Goal: Task Accomplishment & Management: Manage account settings

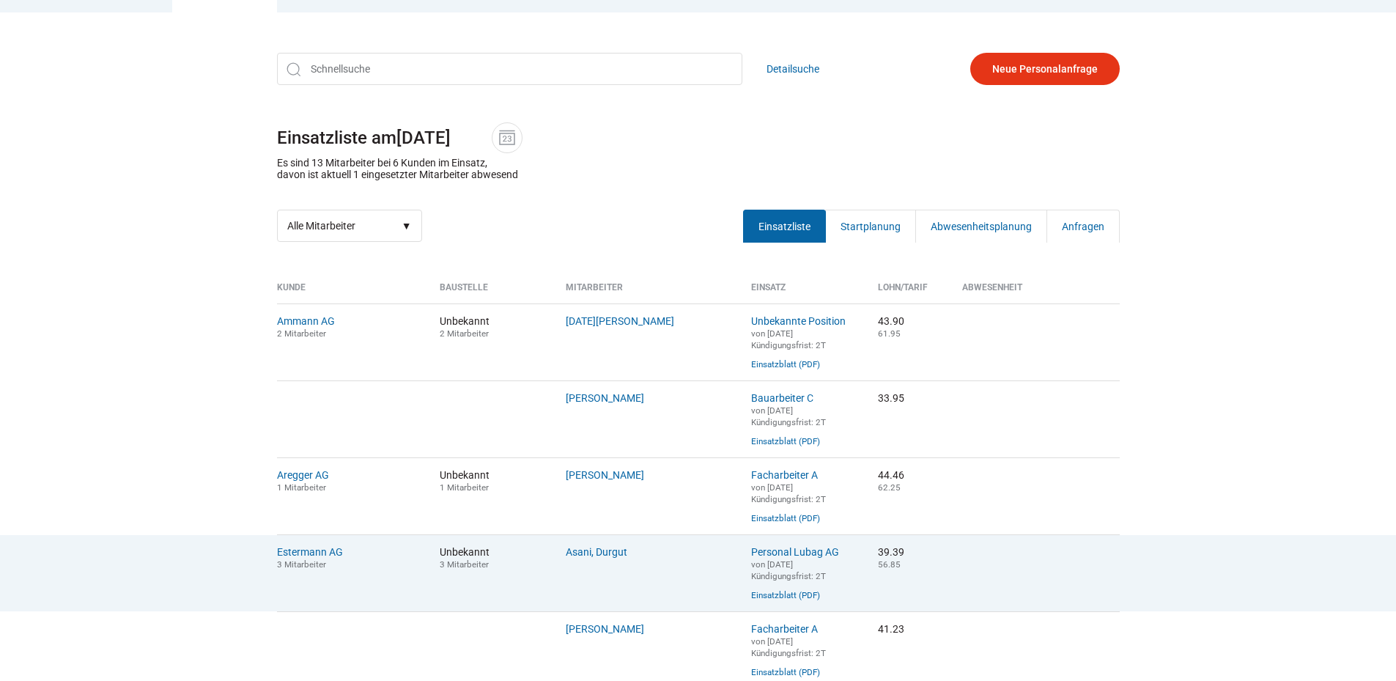
scroll to position [366, 0]
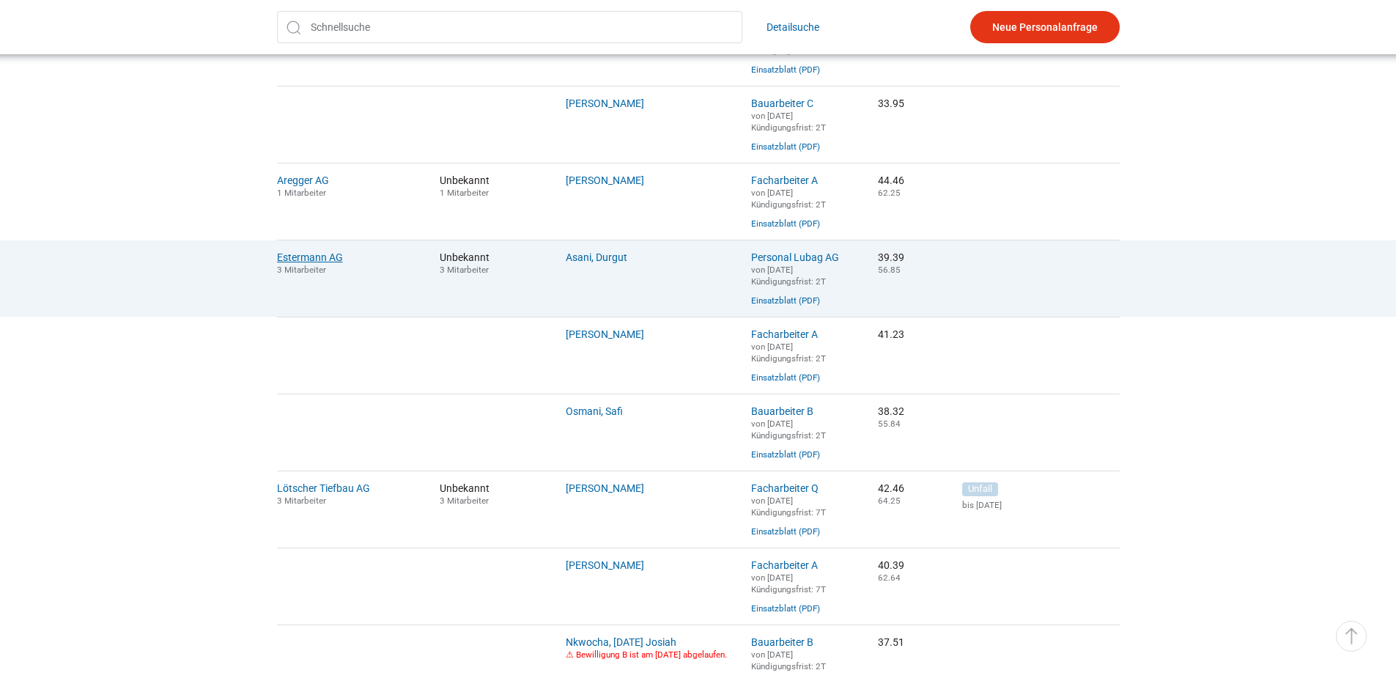
click at [317, 263] on link "Estermann AG" at bounding box center [310, 257] width 66 height 12
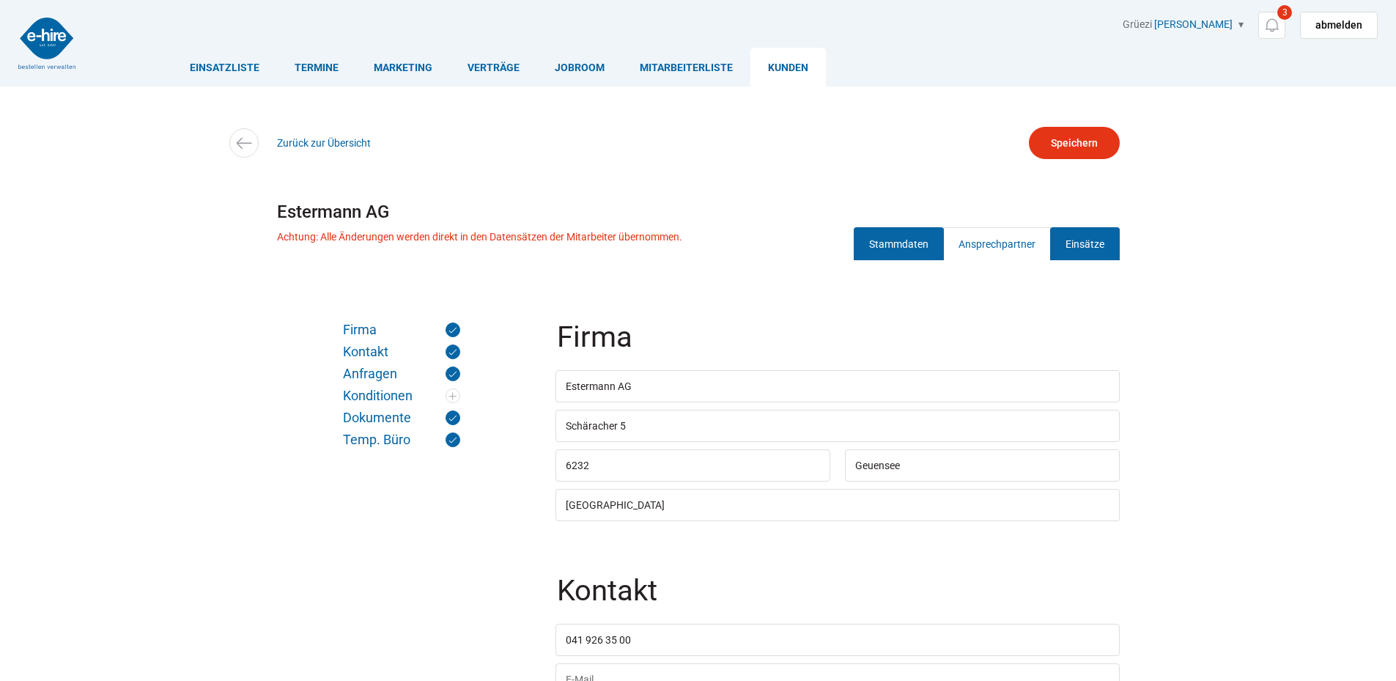
click at [1072, 245] on link "Einsätze" at bounding box center [1085, 243] width 70 height 33
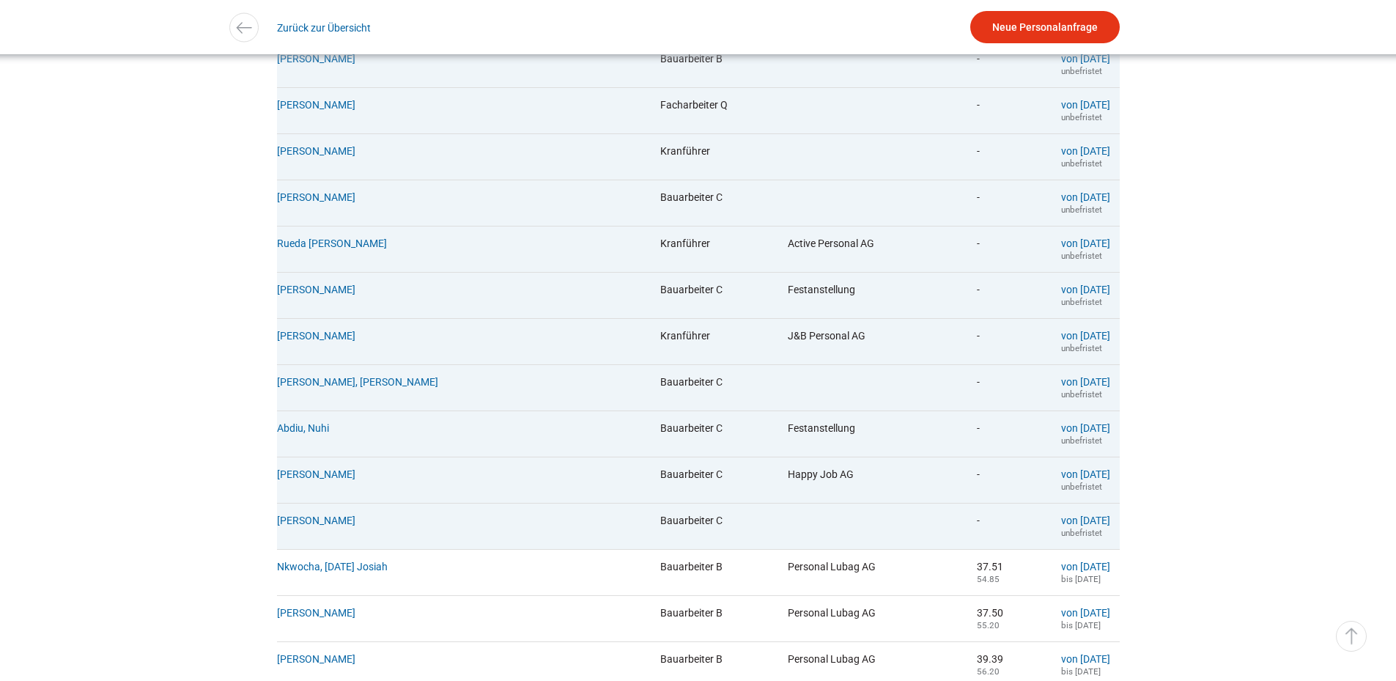
scroll to position [806, 0]
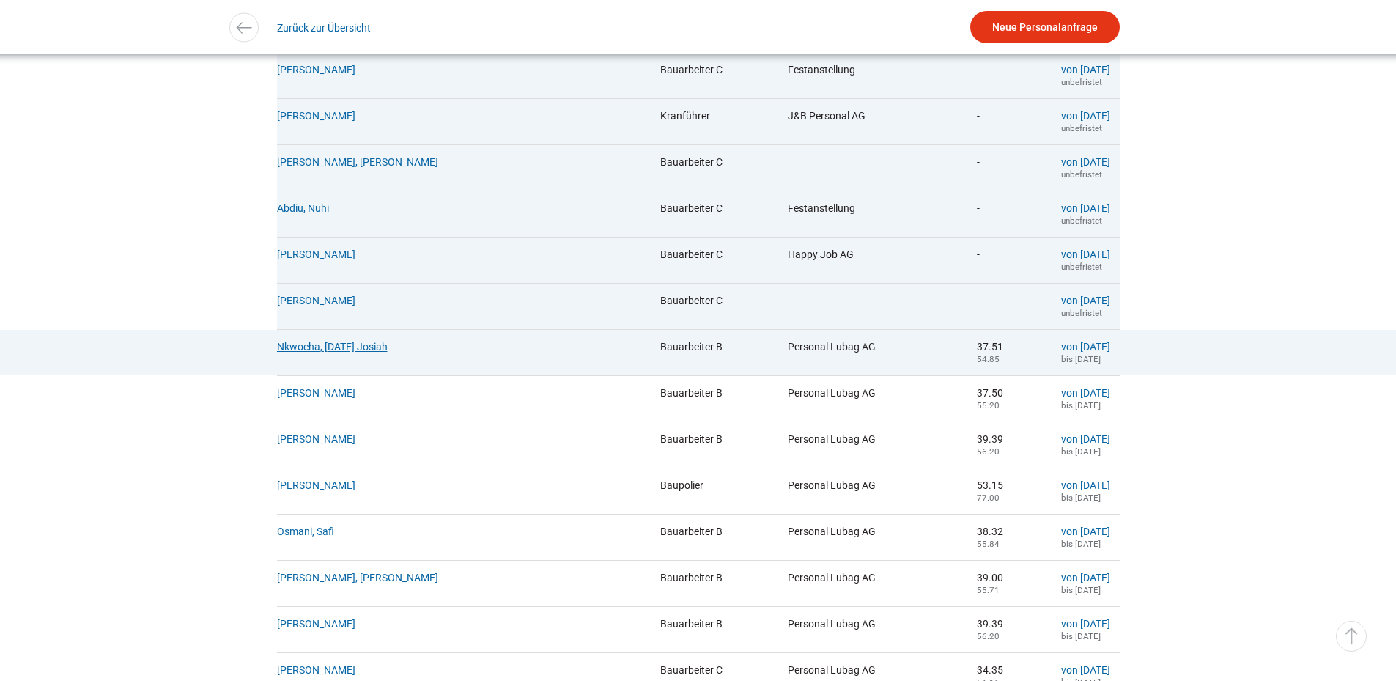
click at [325, 353] on link "Nkwocha, [DATE] Josiah" at bounding box center [332, 347] width 111 height 12
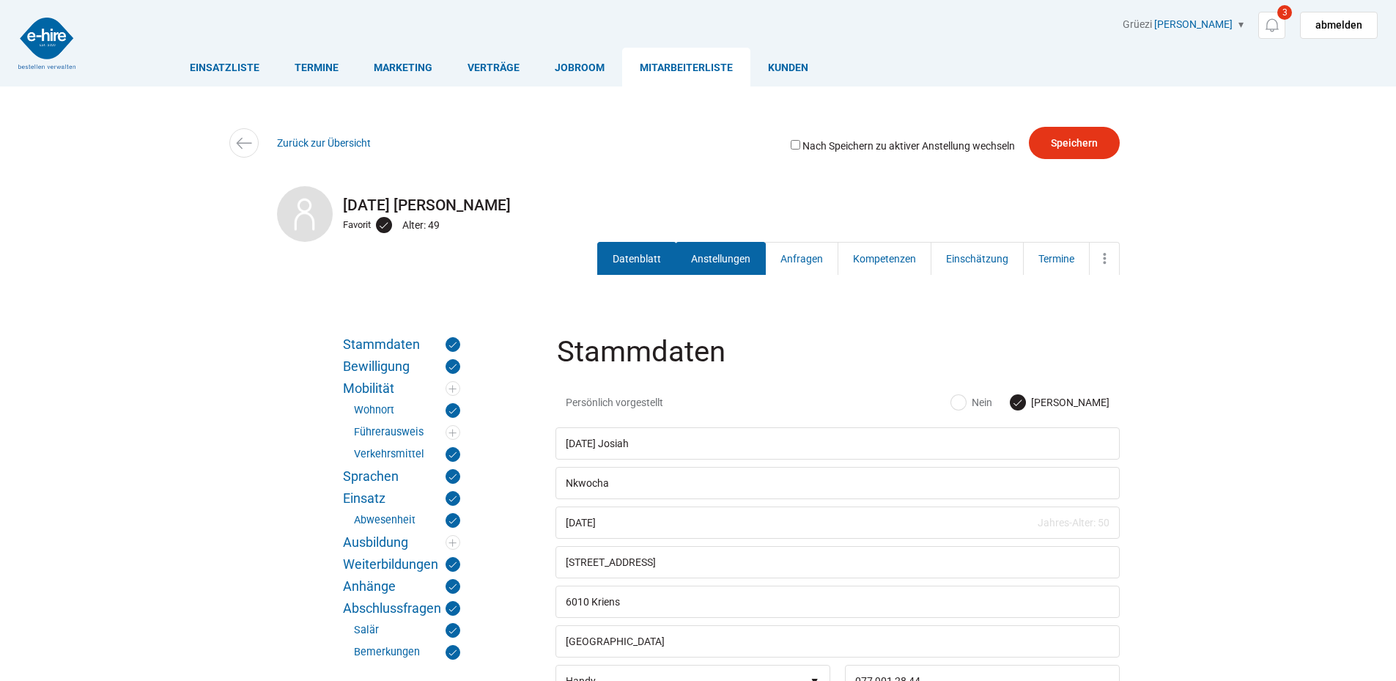
click at [715, 258] on link "Anstellungen" at bounding box center [721, 258] width 90 height 33
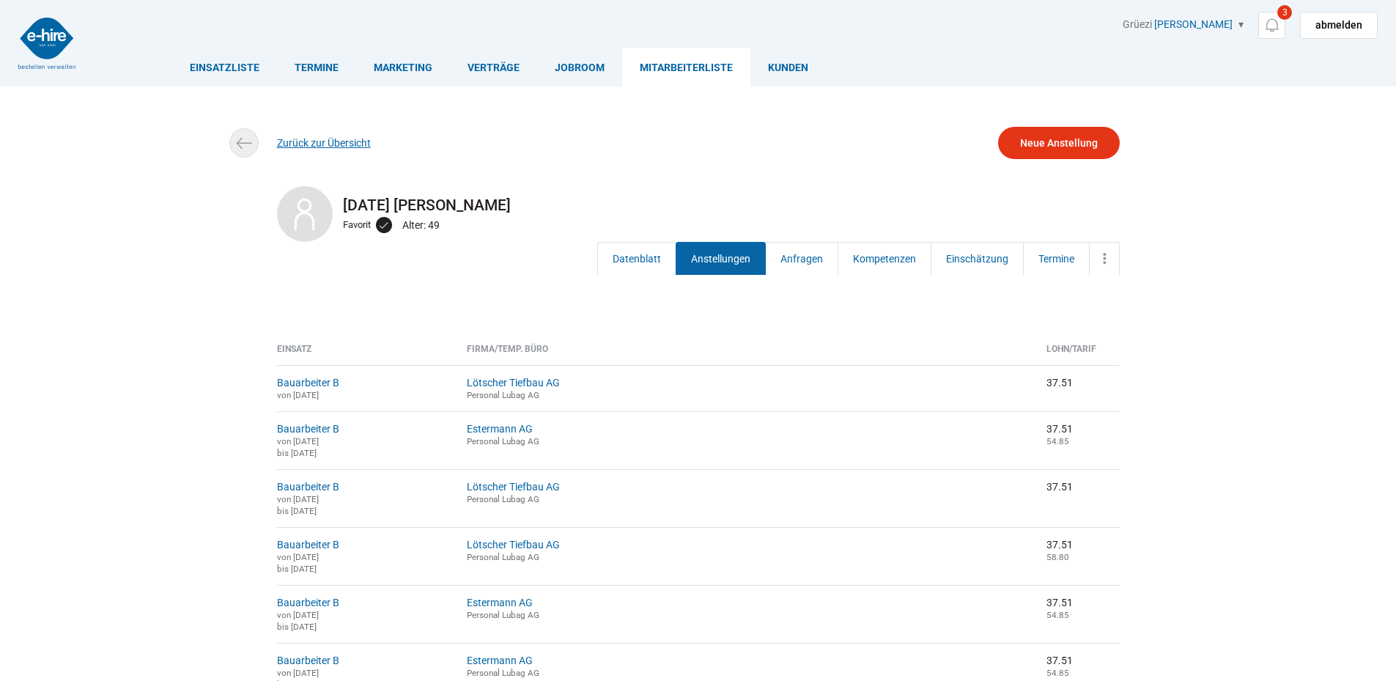
click at [305, 144] on link "Zurück zur Übersicht" at bounding box center [324, 143] width 94 height 12
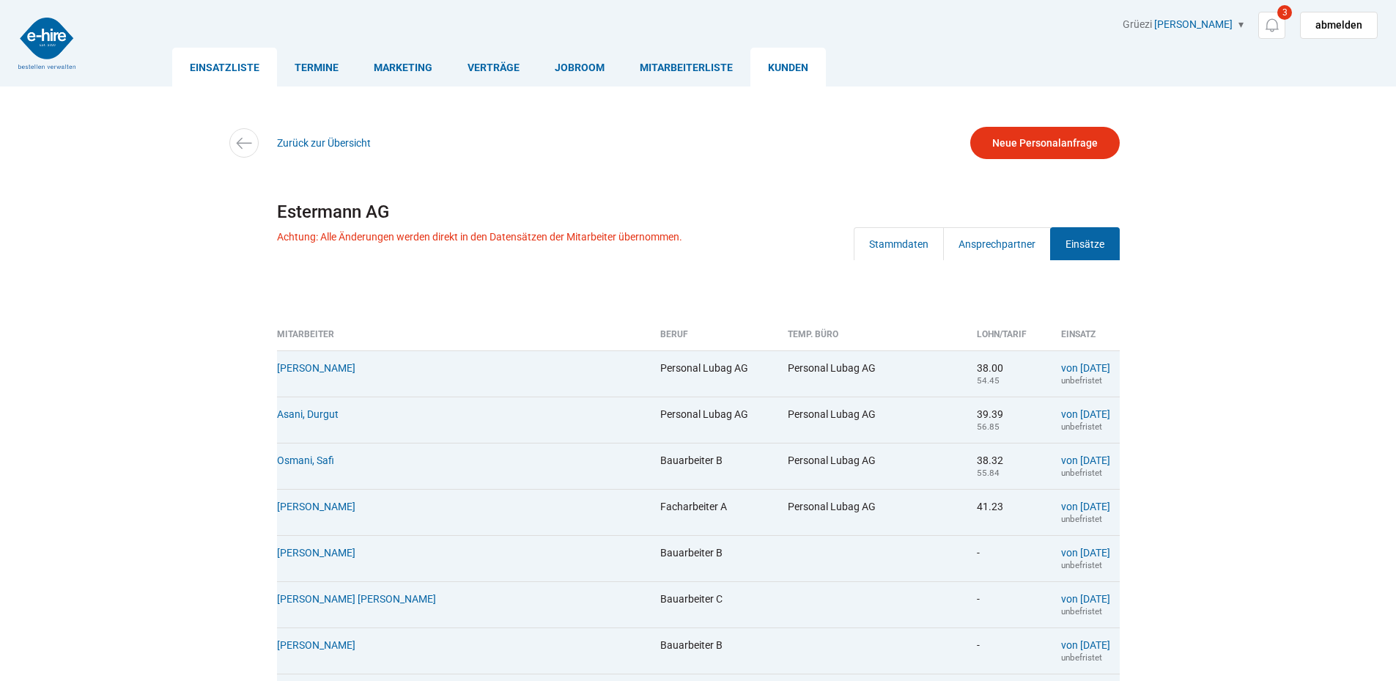
click at [215, 64] on link "Einsatzliste" at bounding box center [224, 67] width 105 height 39
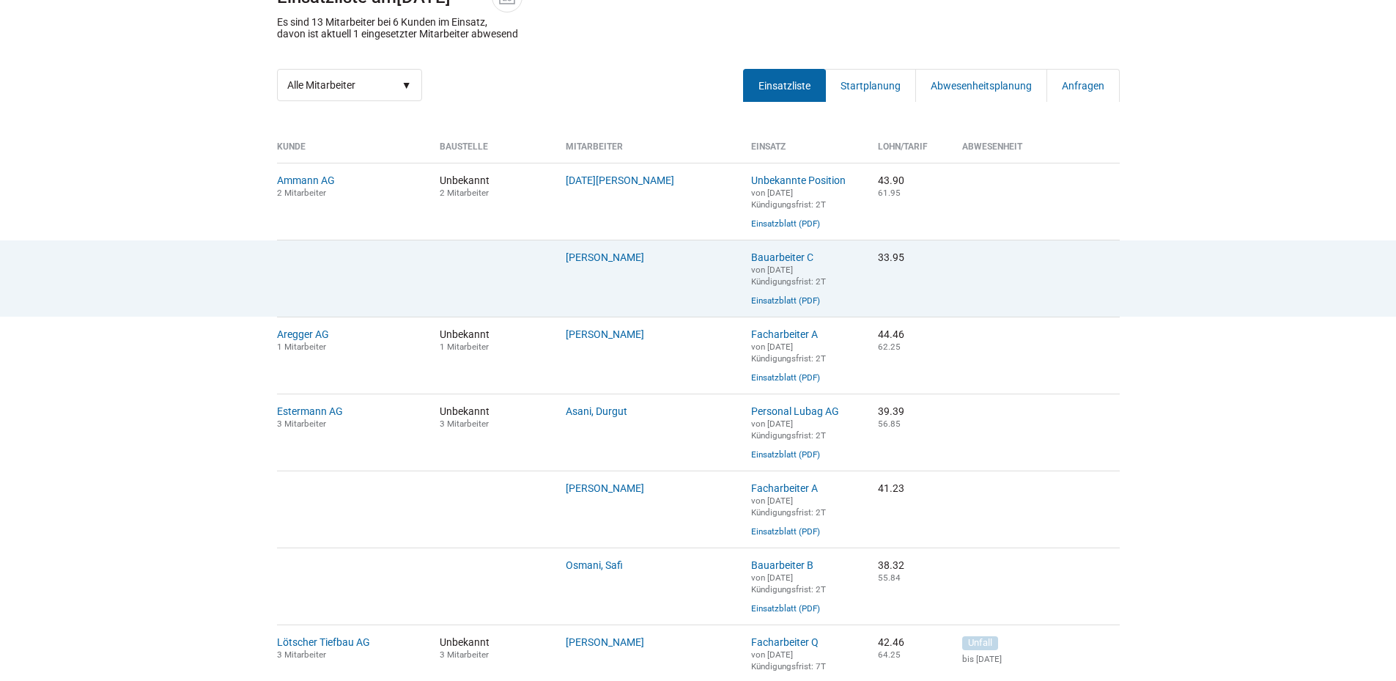
scroll to position [220, 0]
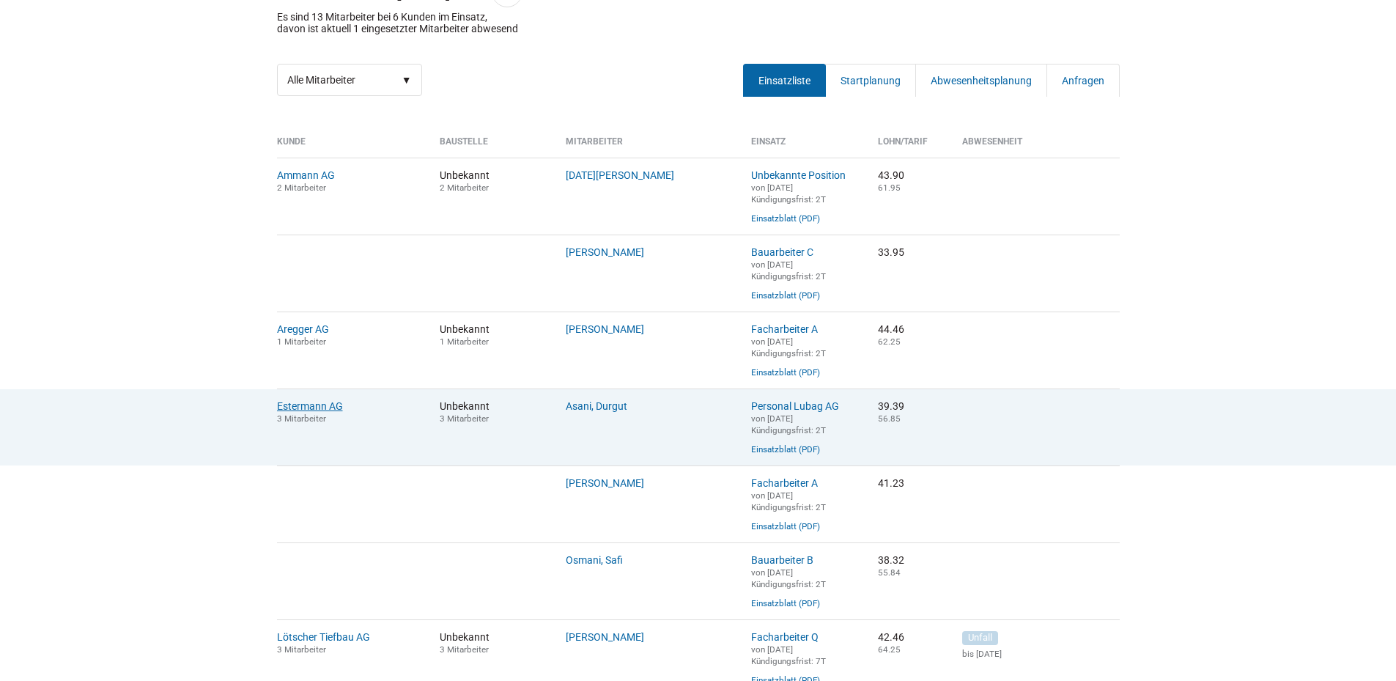
click at [310, 412] on link "Estermann AG" at bounding box center [310, 406] width 66 height 12
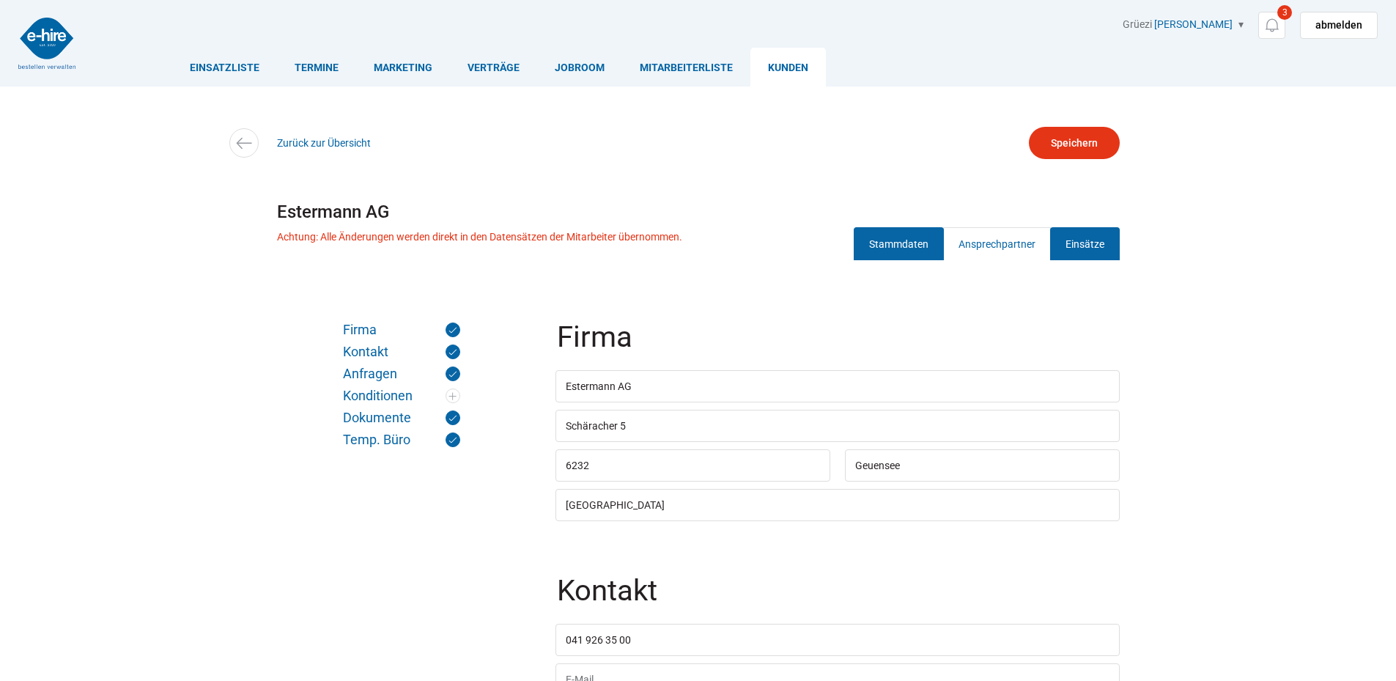
click at [1077, 240] on link "Einsätze" at bounding box center [1085, 243] width 70 height 33
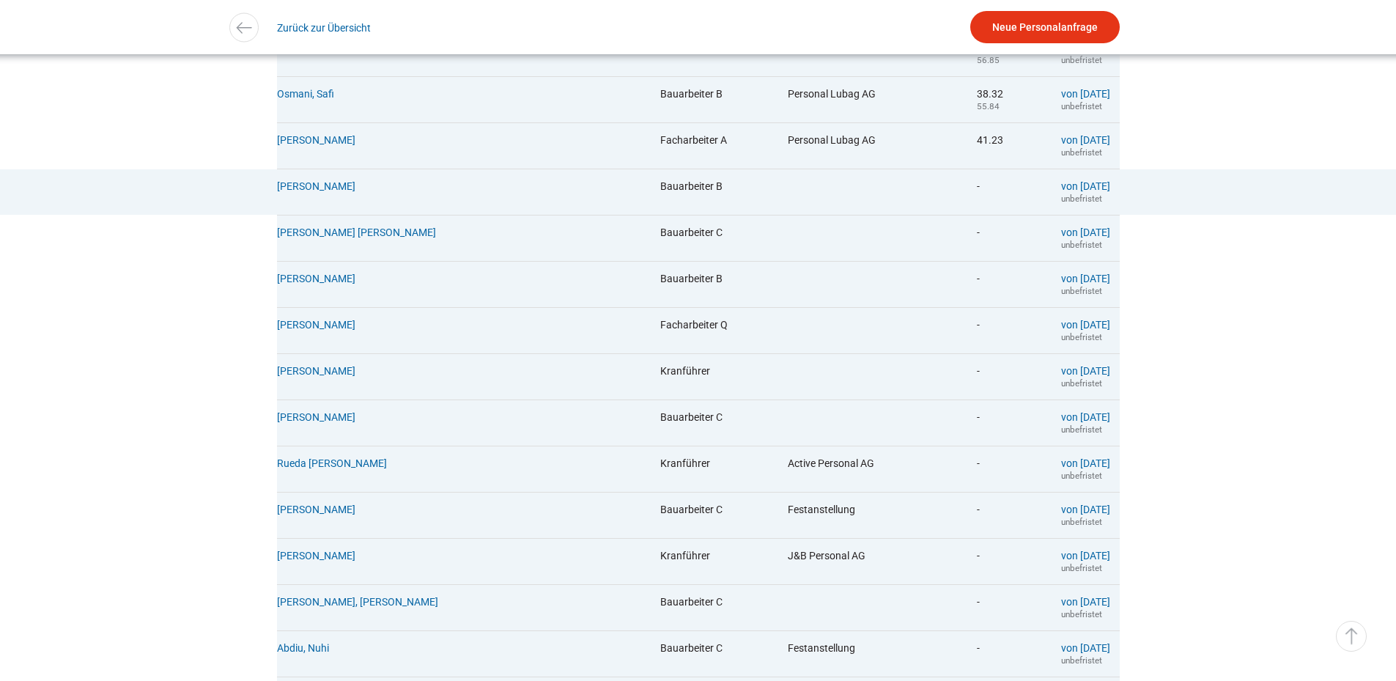
scroll to position [586, 0]
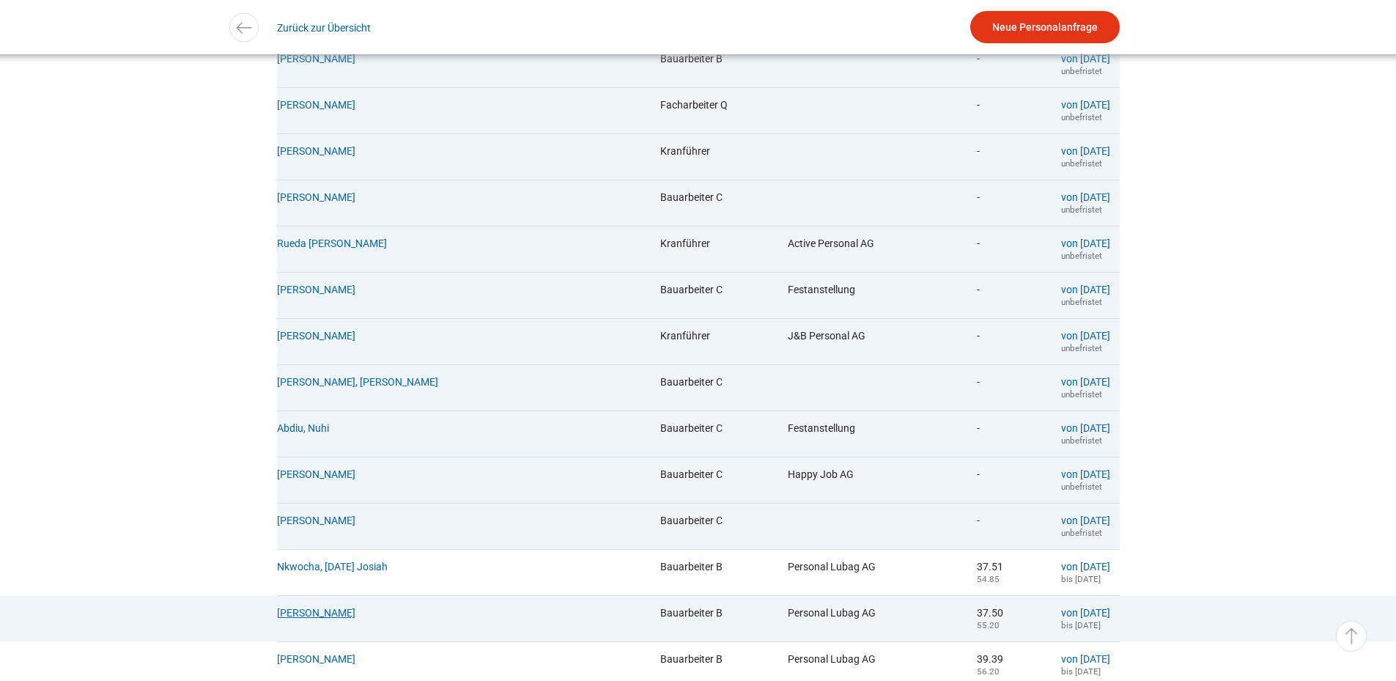
click at [344, 619] on link "Eyenghaleki, Robert" at bounding box center [316, 613] width 78 height 12
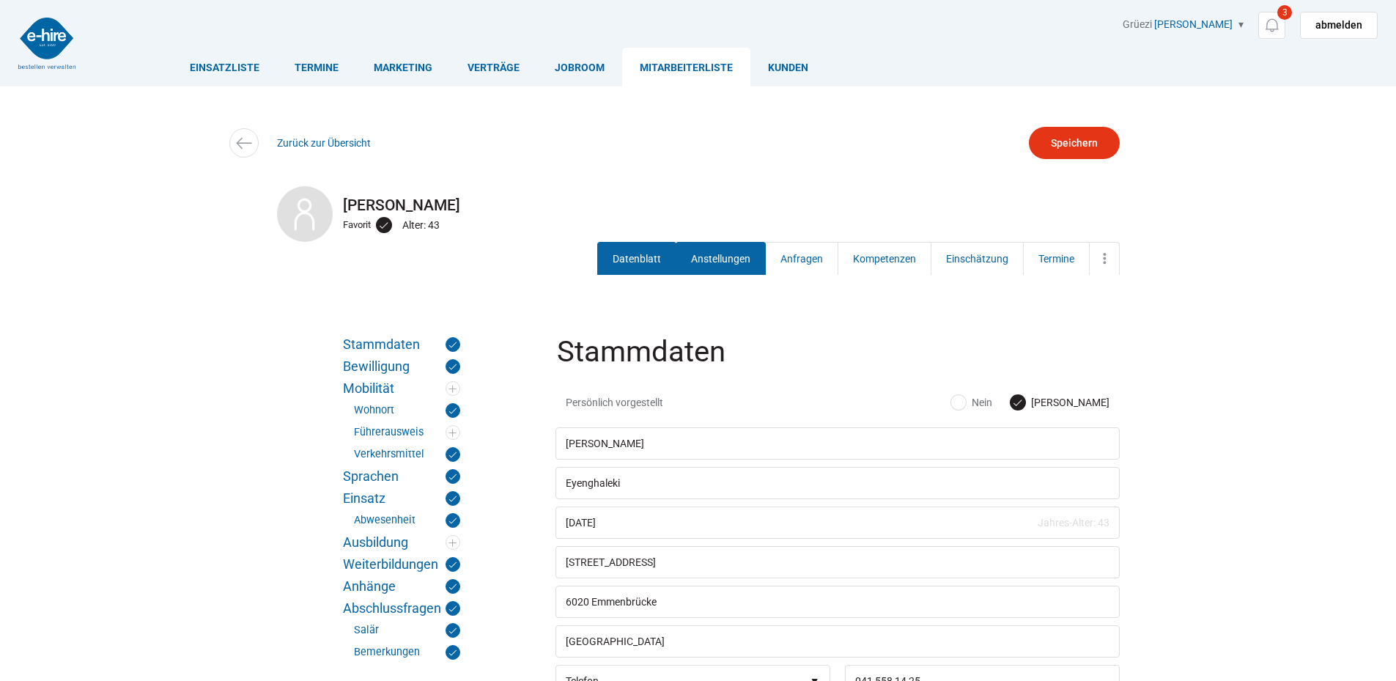
click at [698, 265] on link "Anstellungen" at bounding box center [721, 258] width 90 height 33
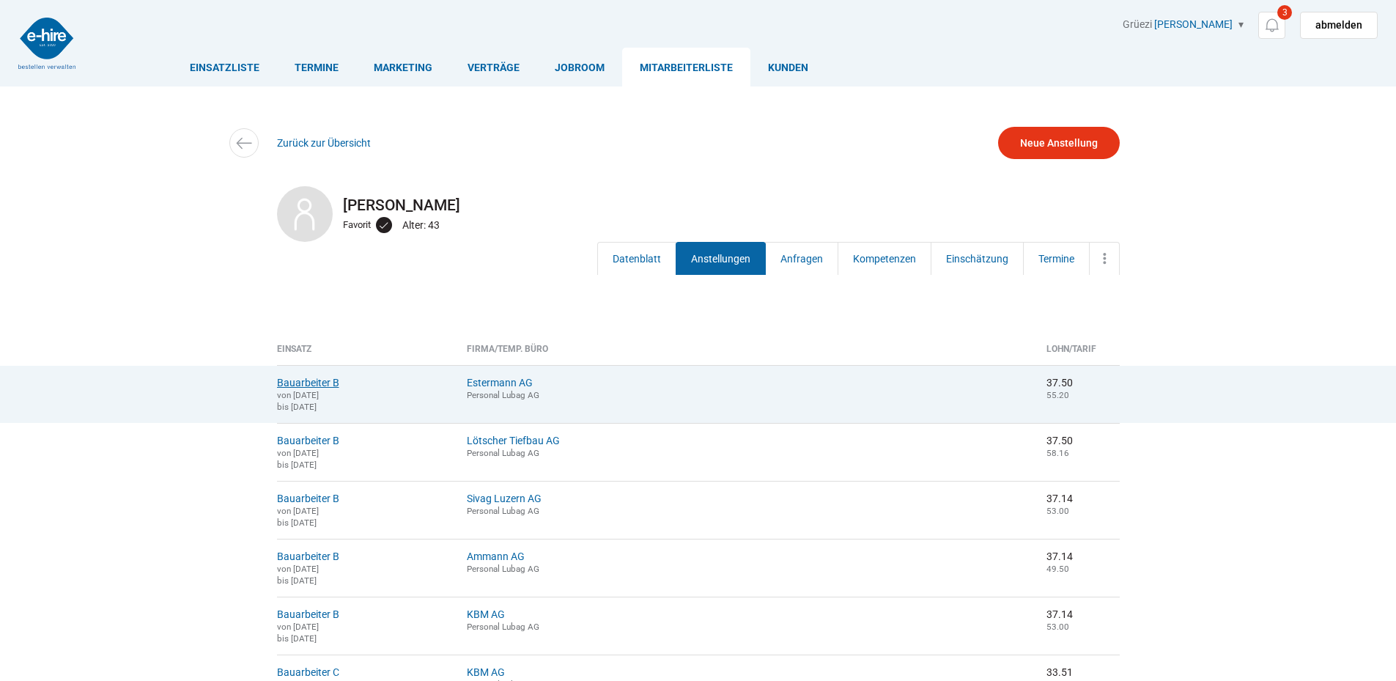
click at [301, 381] on link "Bauarbeiter B" at bounding box center [308, 383] width 62 height 12
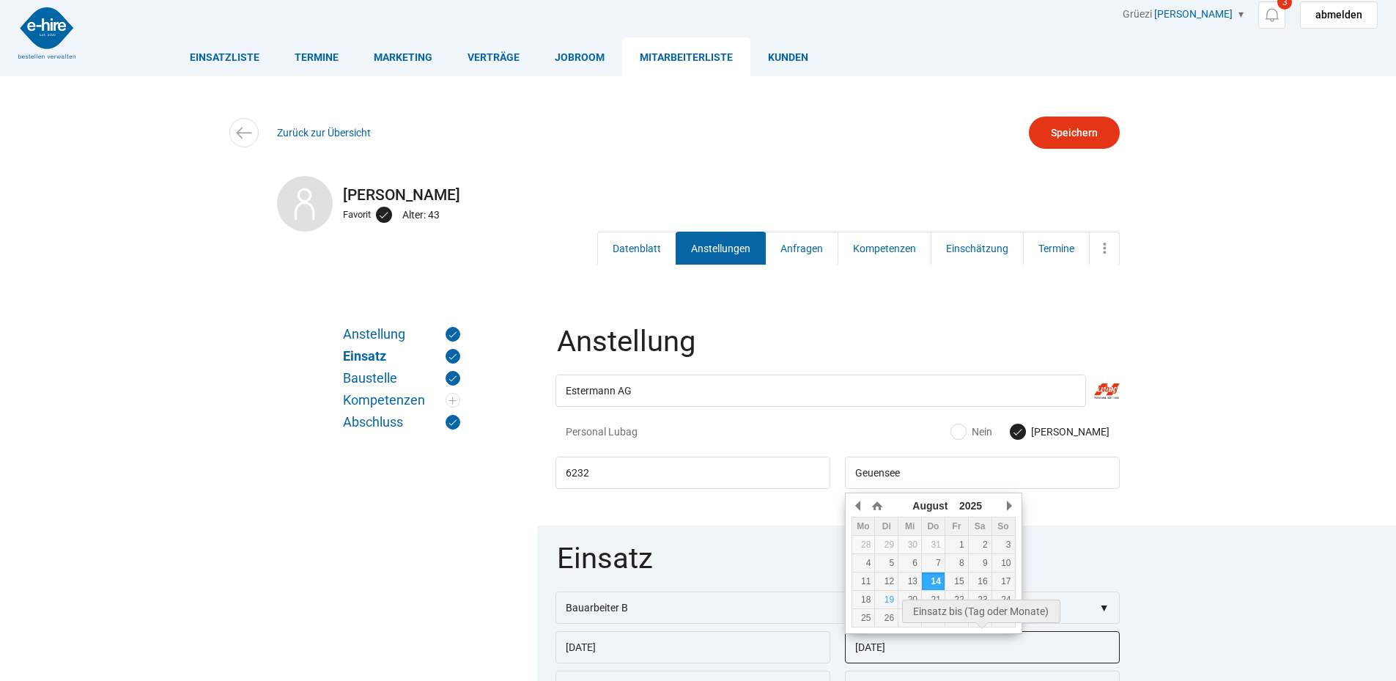
drag, startPoint x: 932, startPoint y: 654, endPoint x: 775, endPoint y: 667, distance: 158.1
click at [775, 631] on div "11.08.2025 14.08.2025" at bounding box center [838, 631] width 564 height 0
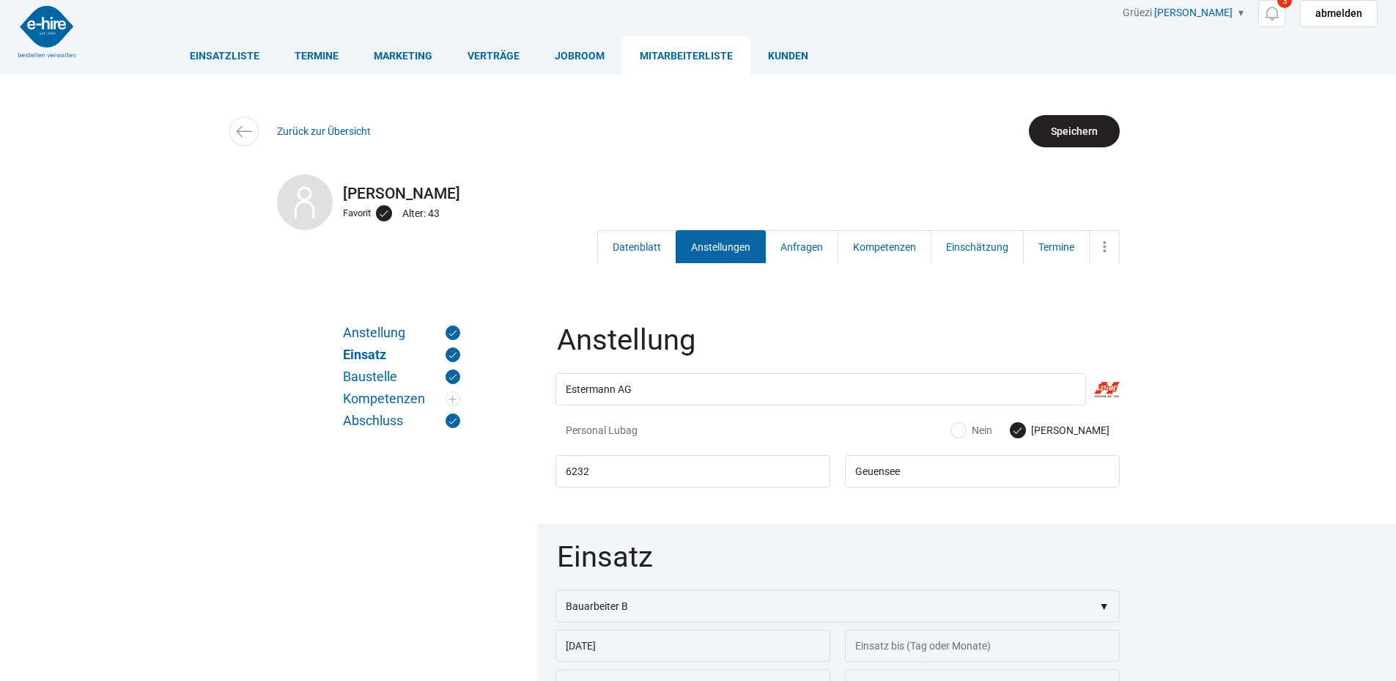
click at [1074, 122] on input "Speichern" at bounding box center [1074, 131] width 91 height 32
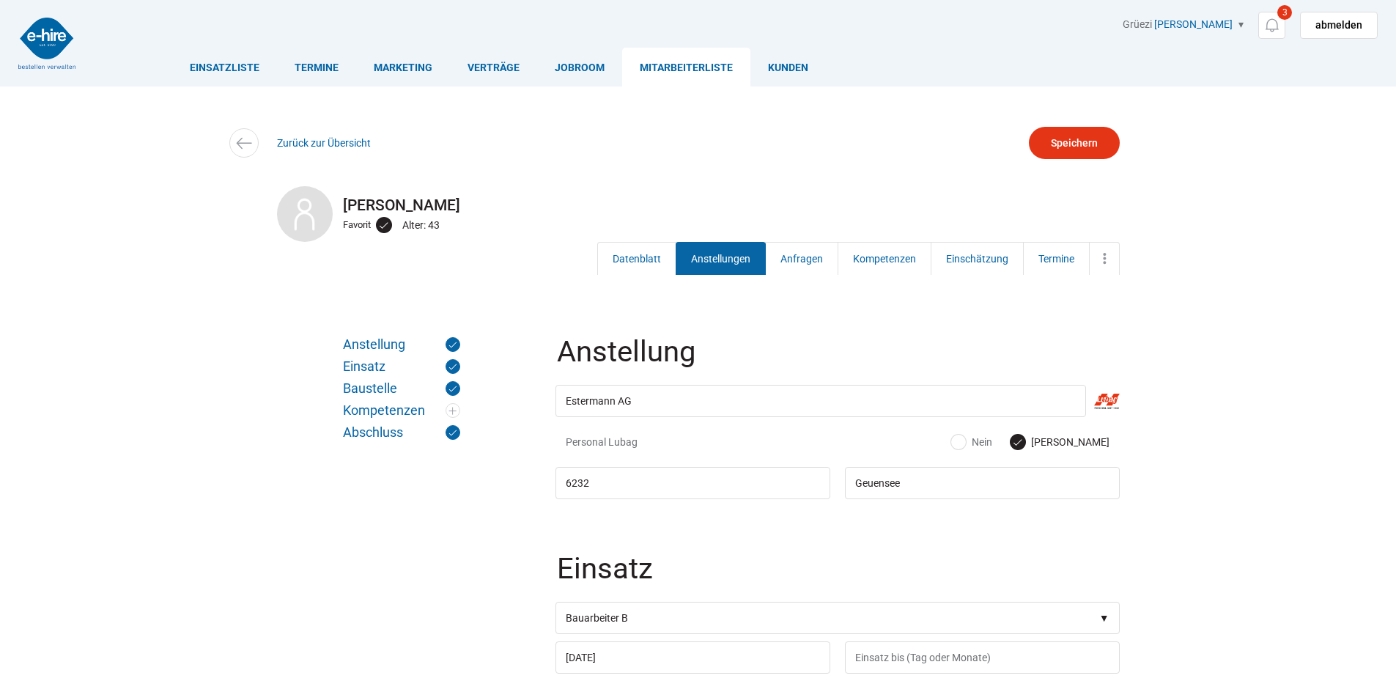
scroll to position [12, 0]
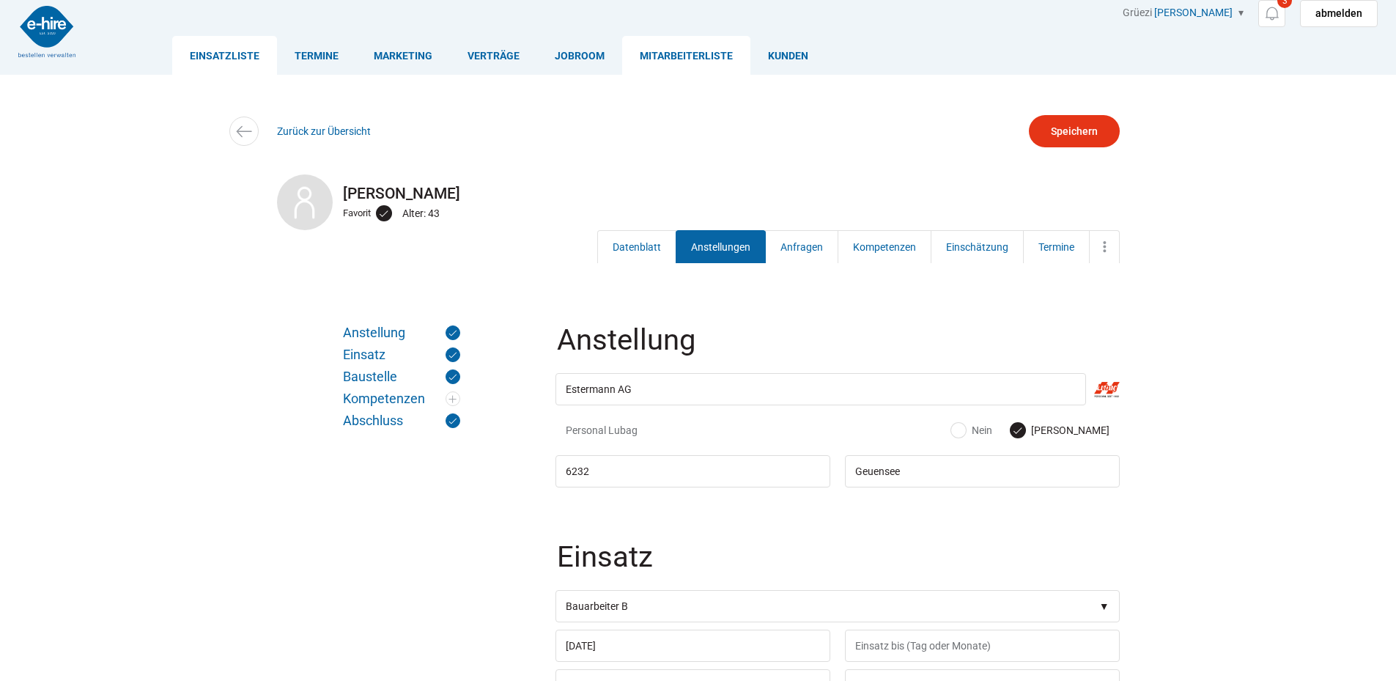
click at [204, 56] on link "Einsatzliste" at bounding box center [224, 55] width 105 height 39
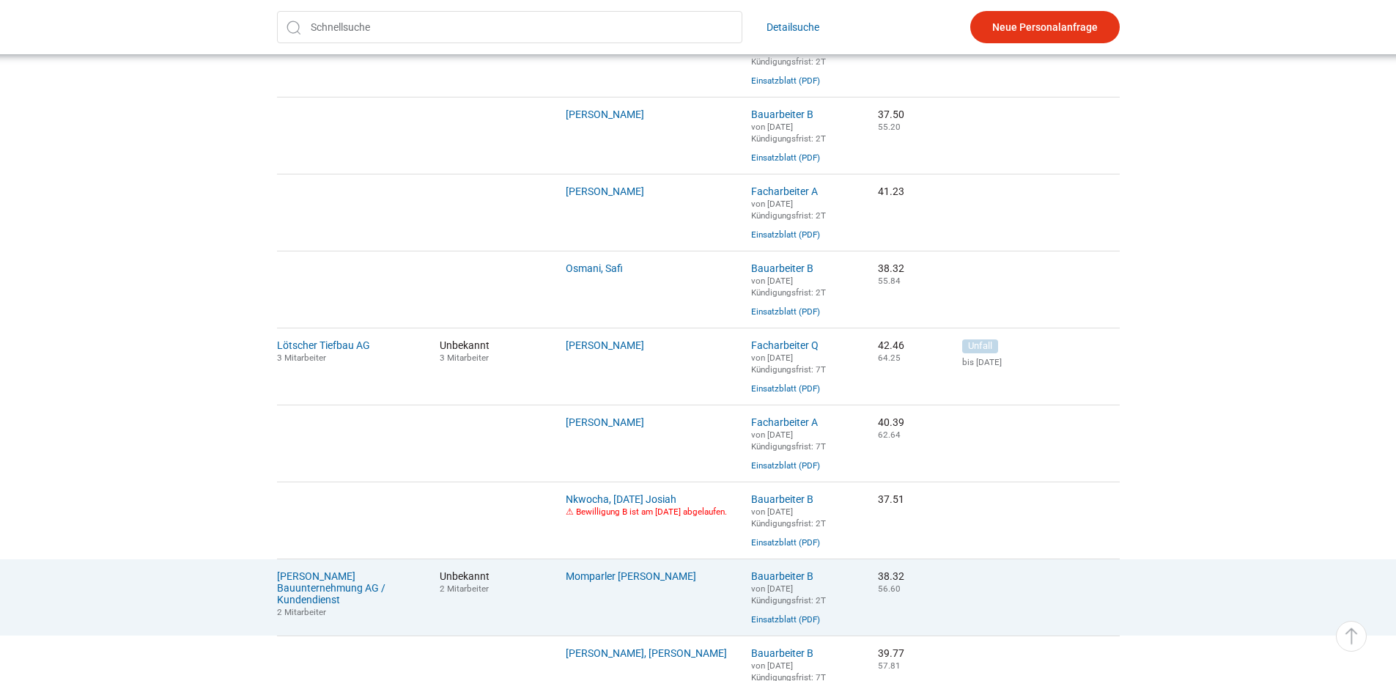
scroll to position [513, 0]
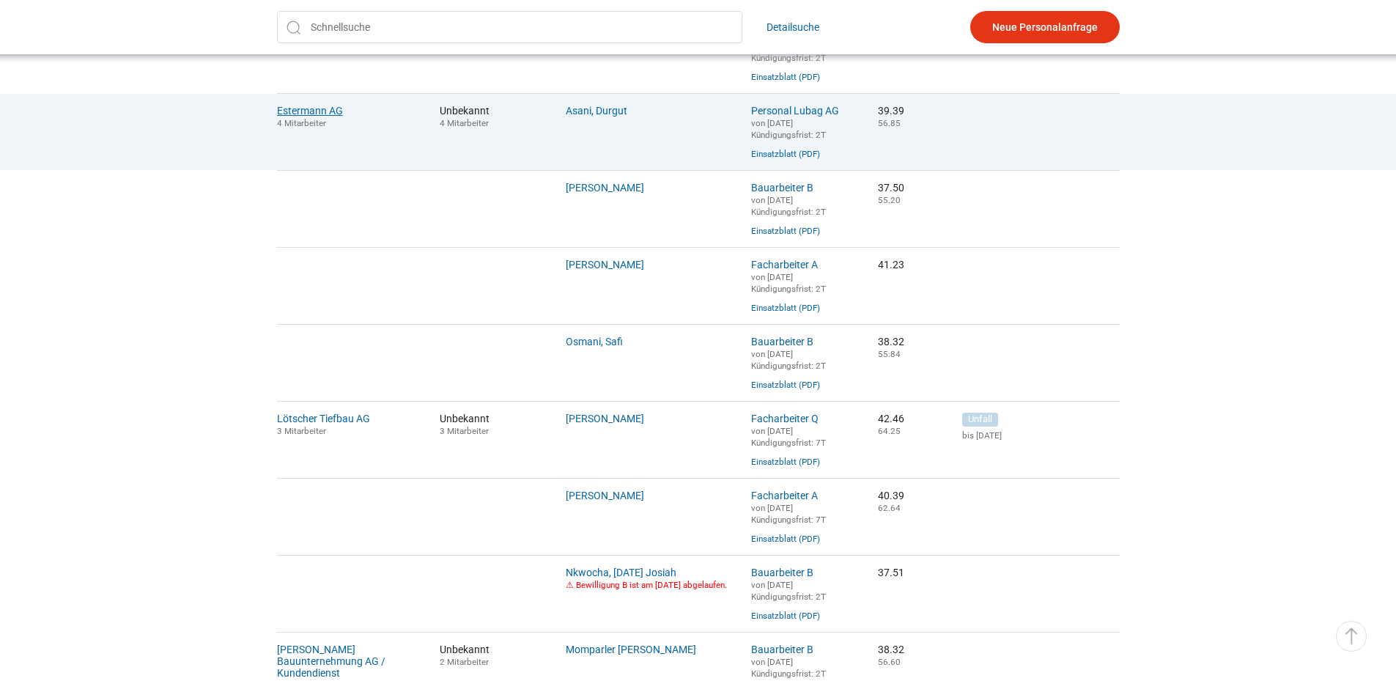
click at [317, 116] on link "Estermann AG" at bounding box center [310, 111] width 66 height 12
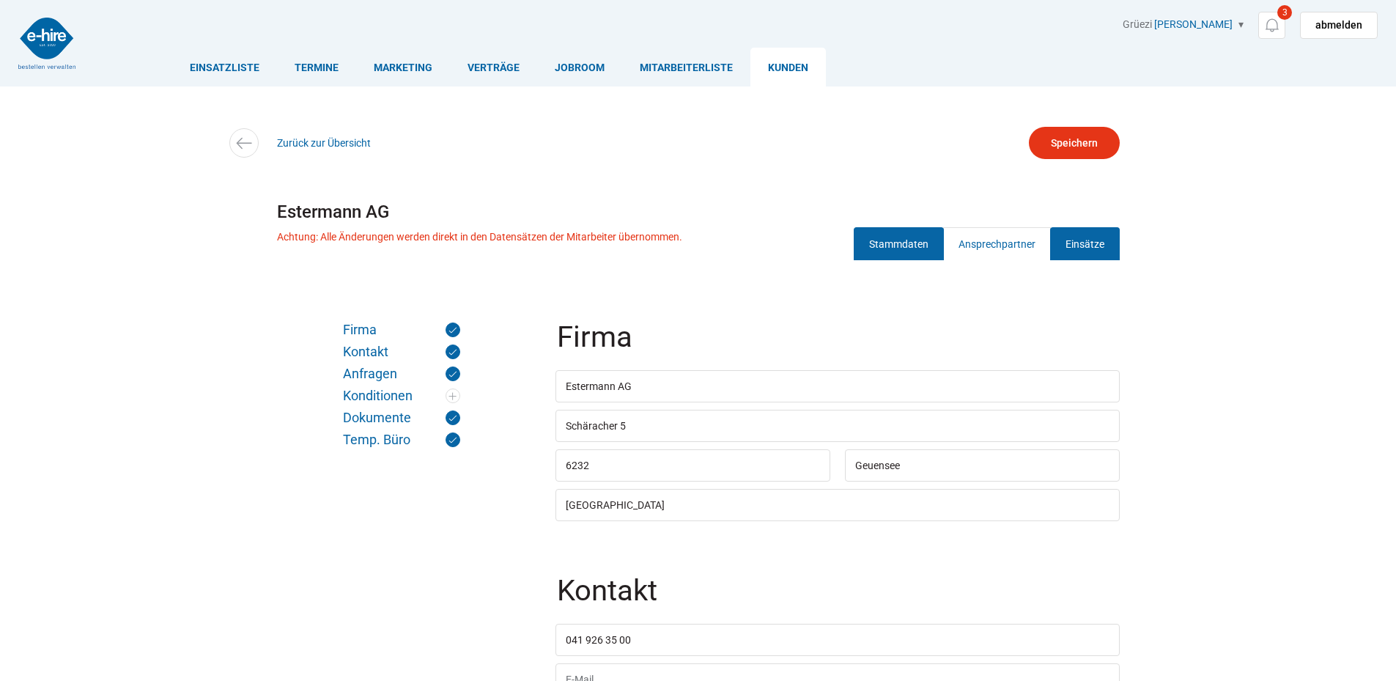
click at [1097, 237] on link "Einsätze" at bounding box center [1085, 243] width 70 height 33
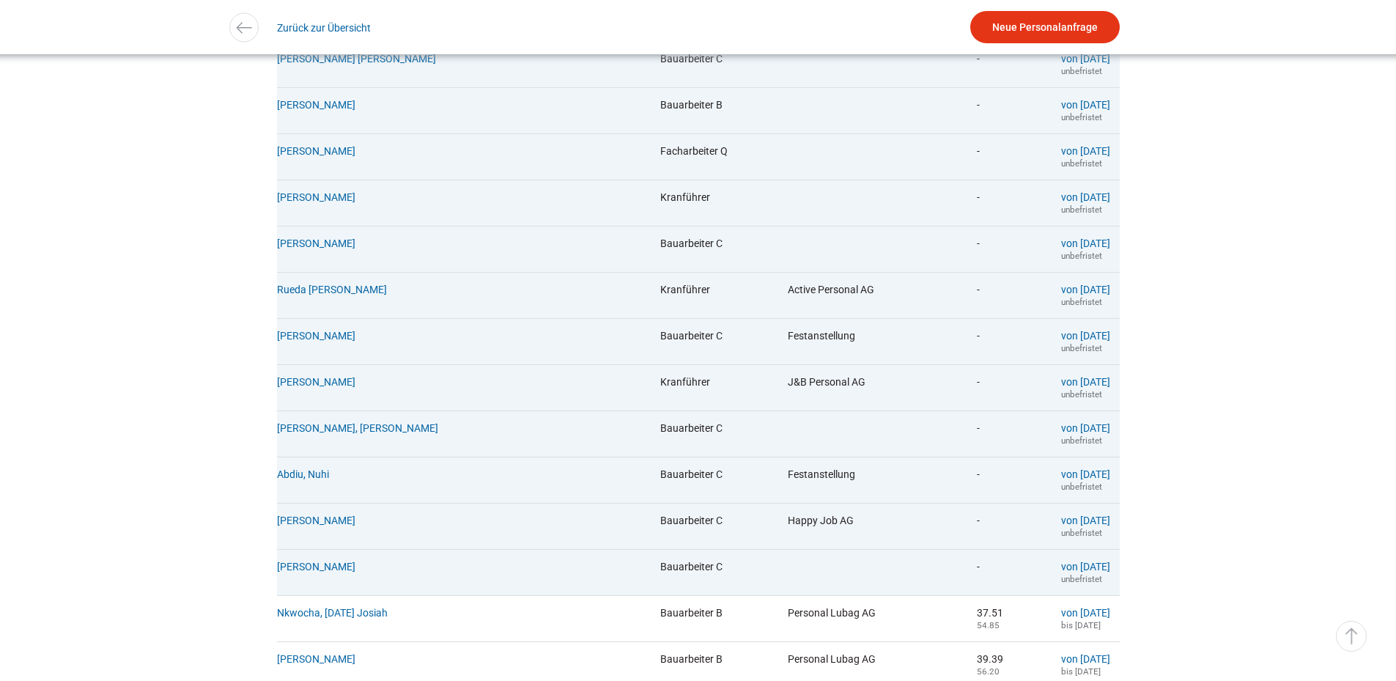
scroll to position [147, 0]
